Goal: Find specific page/section: Find specific page/section

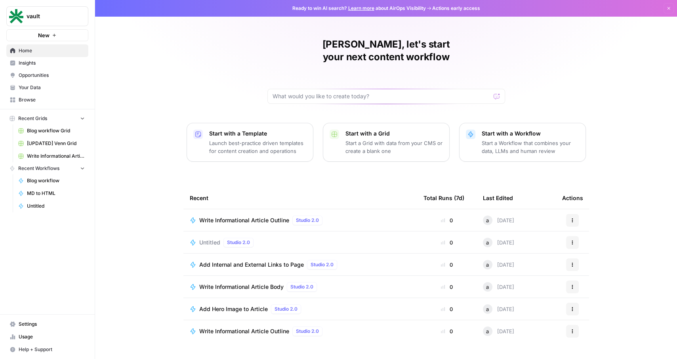
click at [40, 76] on span "Opportunities" at bounding box center [52, 75] width 66 height 7
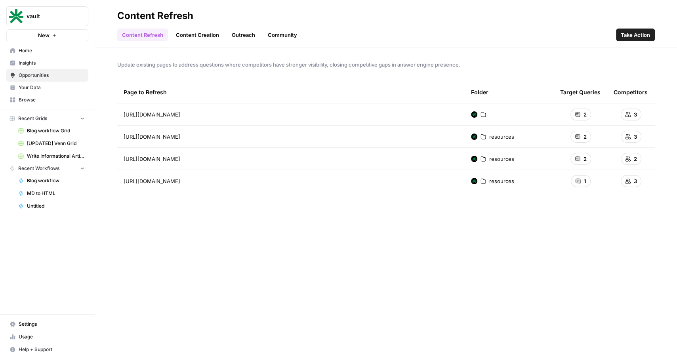
click at [42, 86] on span "Your Data" at bounding box center [52, 87] width 66 height 7
